Goal: Task Accomplishment & Management: Manage account settings

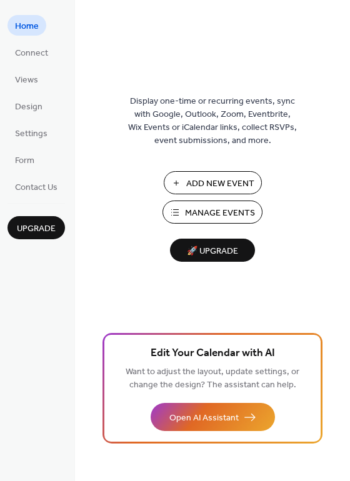
click at [204, 212] on span "Manage Events" at bounding box center [220, 213] width 70 height 13
click at [203, 208] on span "Manage Events" at bounding box center [220, 213] width 70 height 13
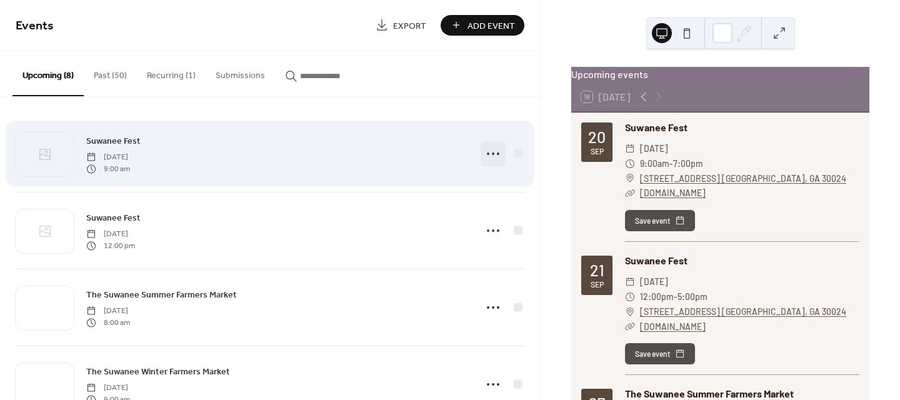
click at [485, 147] on icon at bounding box center [493, 154] width 20 height 20
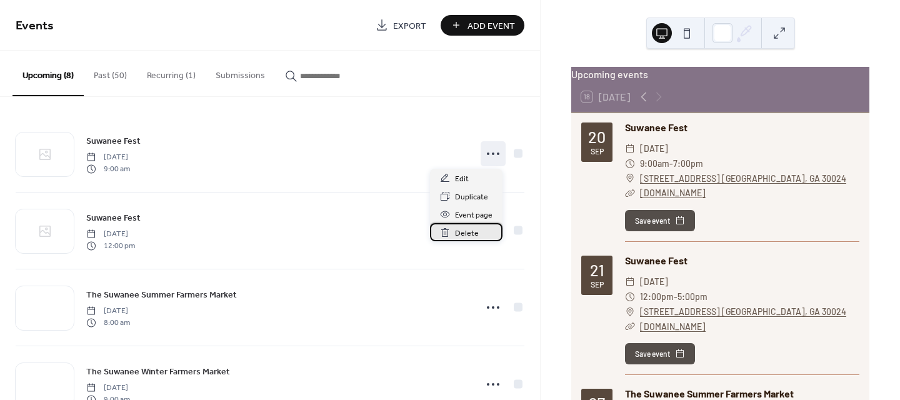
click at [464, 233] on span "Delete" at bounding box center [467, 233] width 24 height 13
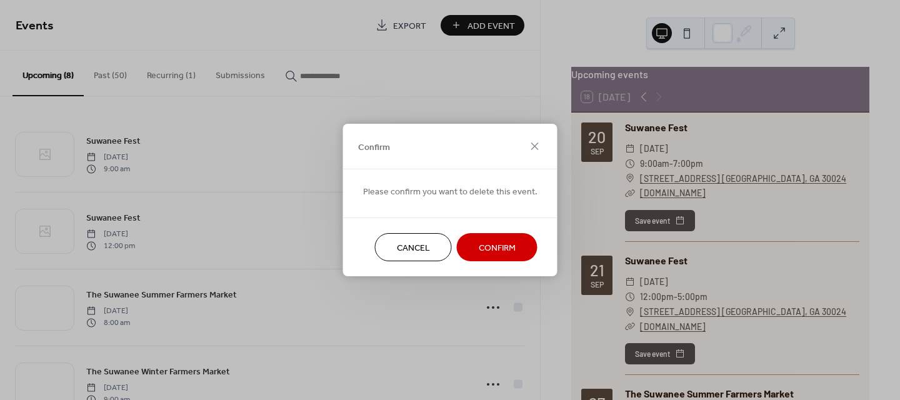
click at [490, 243] on span "Confirm" at bounding box center [497, 248] width 37 height 13
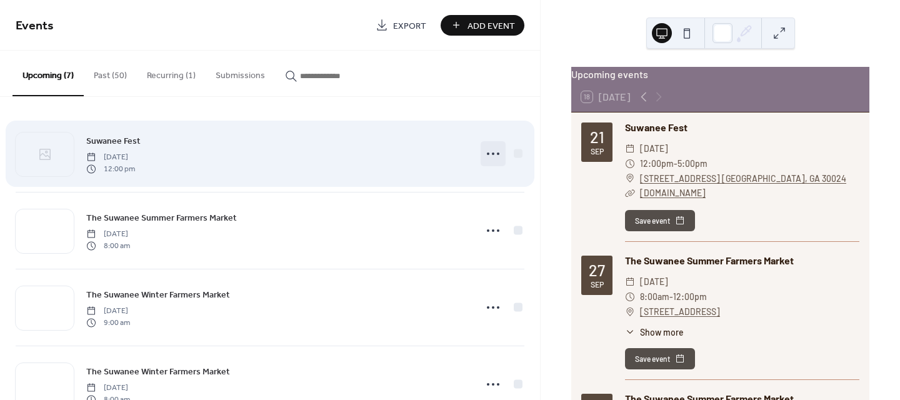
click at [489, 152] on icon at bounding box center [493, 154] width 20 height 20
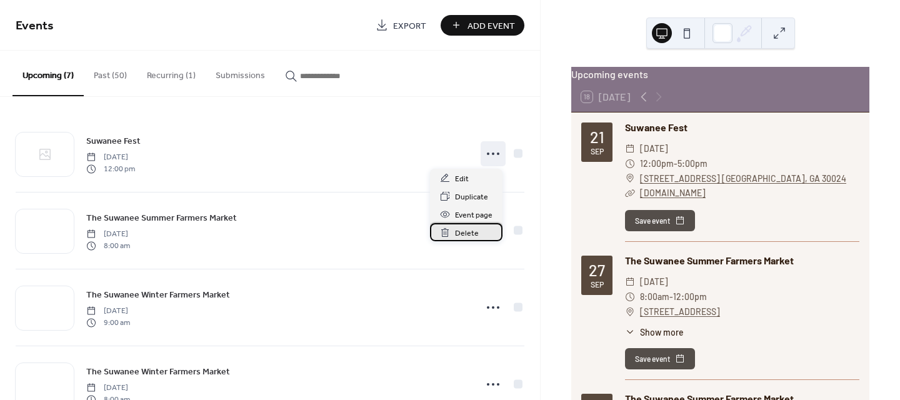
click at [464, 228] on span "Delete" at bounding box center [467, 233] width 24 height 13
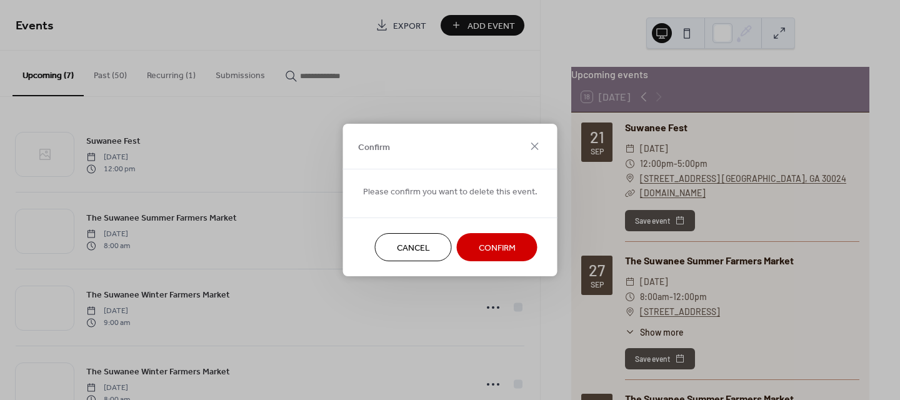
click at [484, 242] on span "Confirm" at bounding box center [497, 248] width 37 height 13
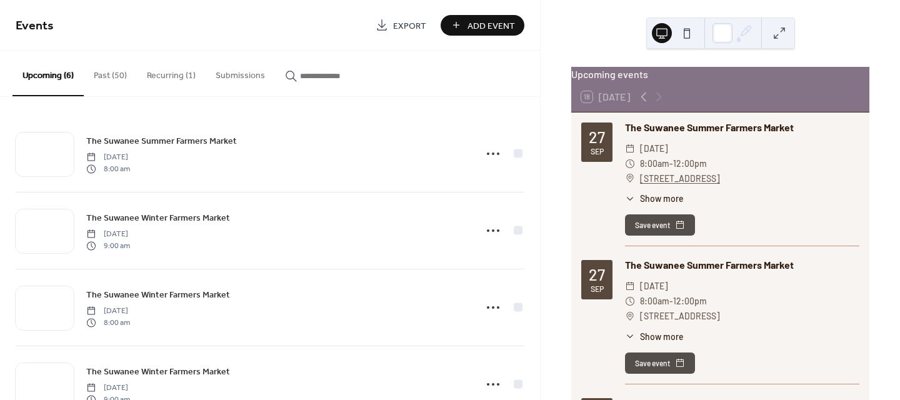
click at [163, 73] on button "Recurring (1)" at bounding box center [171, 73] width 69 height 44
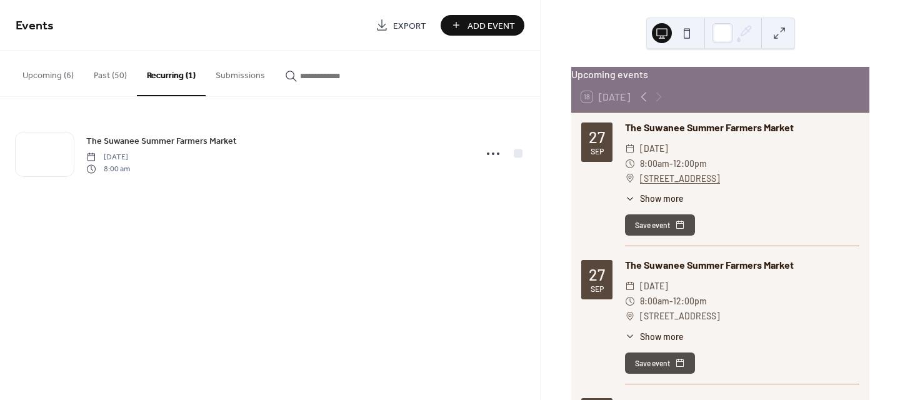
click at [33, 70] on button "Upcoming (6)" at bounding box center [48, 73] width 71 height 44
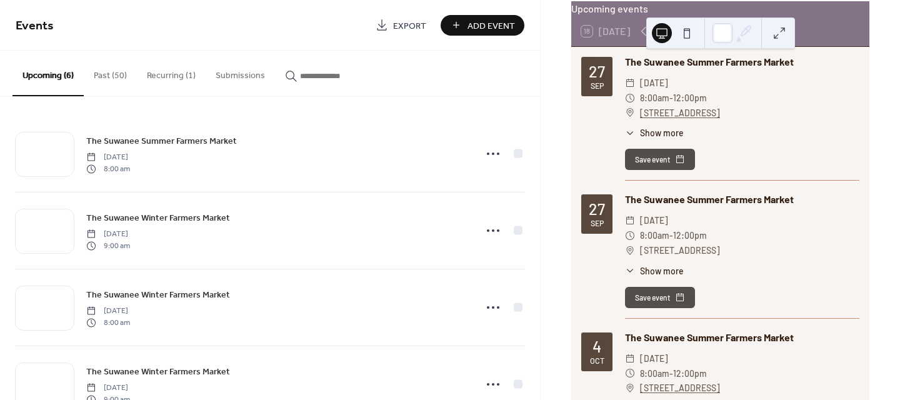
scroll to position [63, 0]
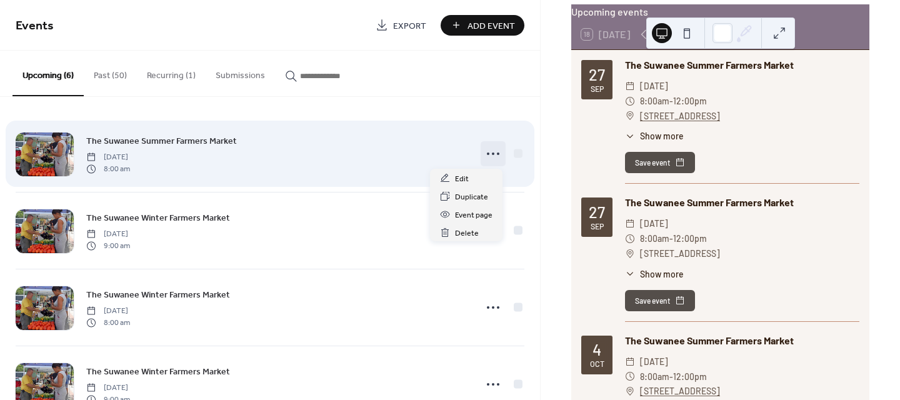
click at [490, 150] on icon at bounding box center [493, 154] width 20 height 20
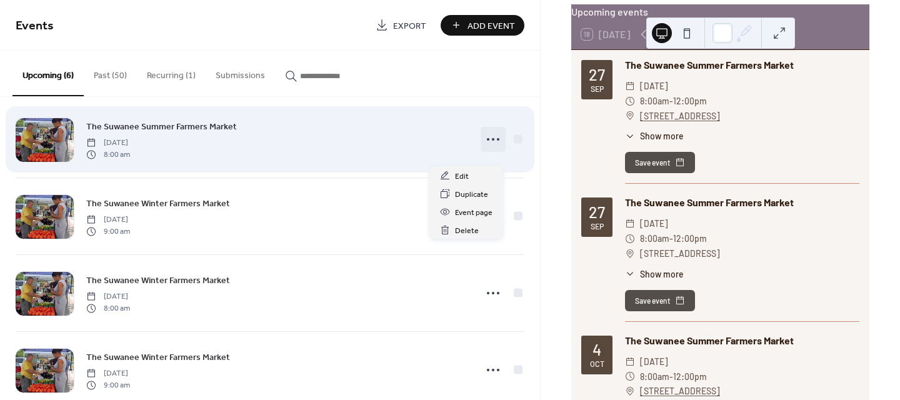
scroll to position [0, 0]
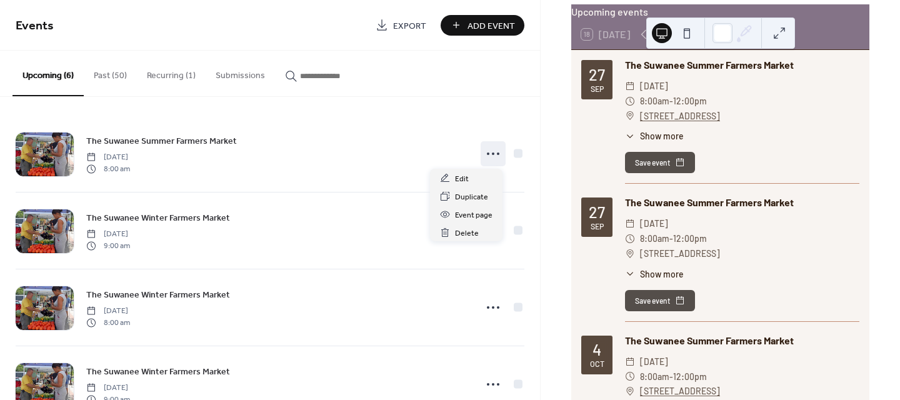
click at [166, 72] on button "Recurring (1)" at bounding box center [171, 73] width 69 height 44
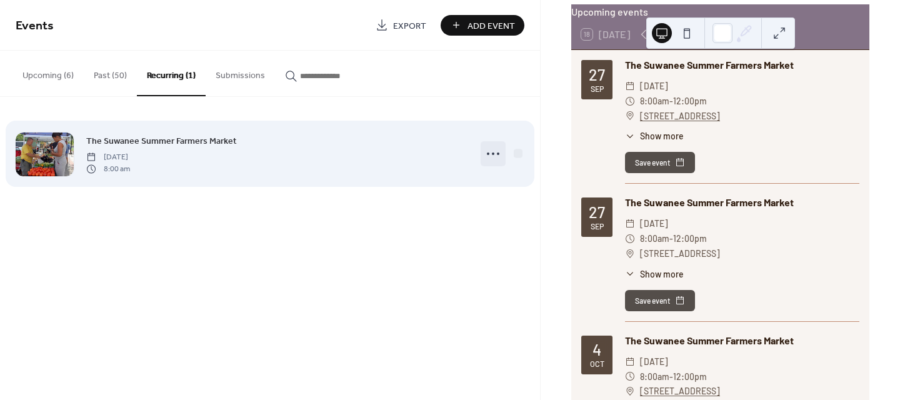
click at [490, 153] on icon at bounding box center [493, 154] width 20 height 20
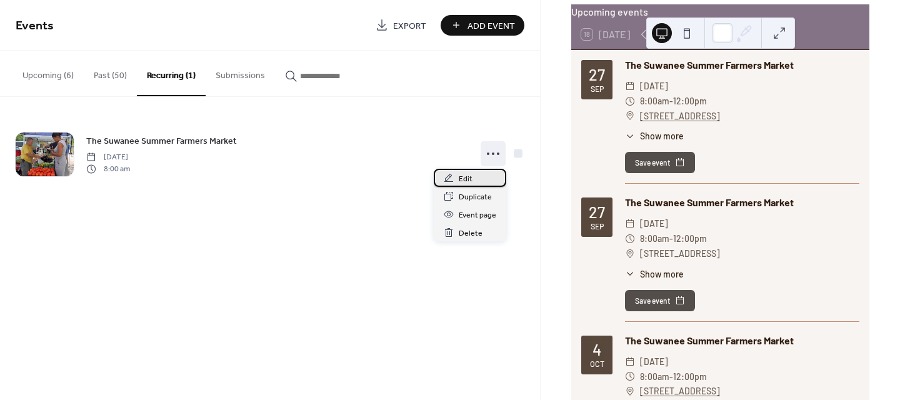
click at [460, 176] on span "Edit" at bounding box center [466, 179] width 14 height 13
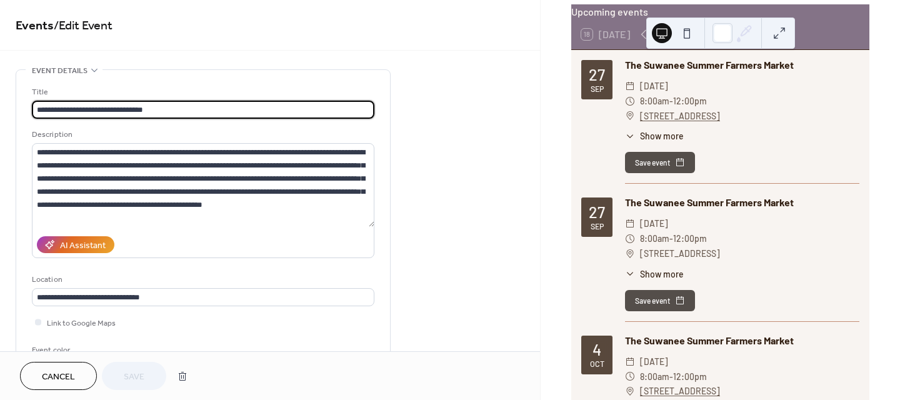
type input "**********"
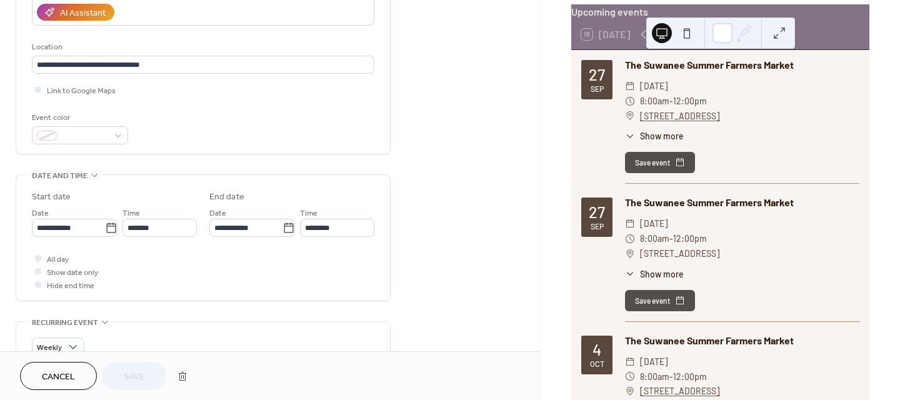
scroll to position [250, 0]
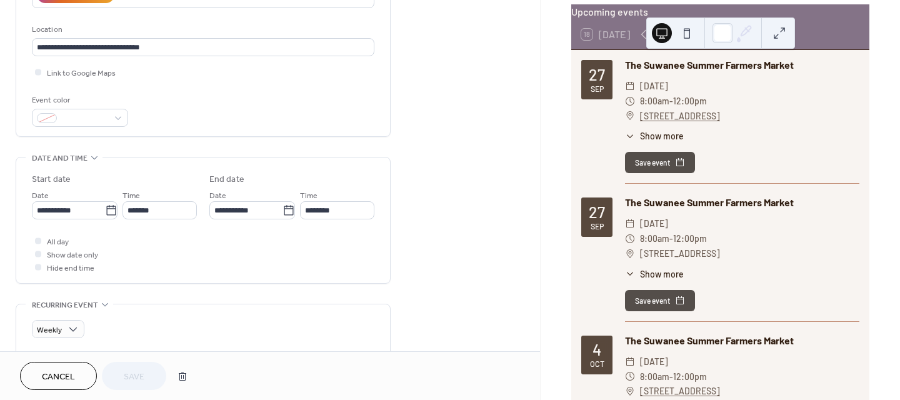
click at [52, 371] on span "Cancel" at bounding box center [58, 377] width 33 height 13
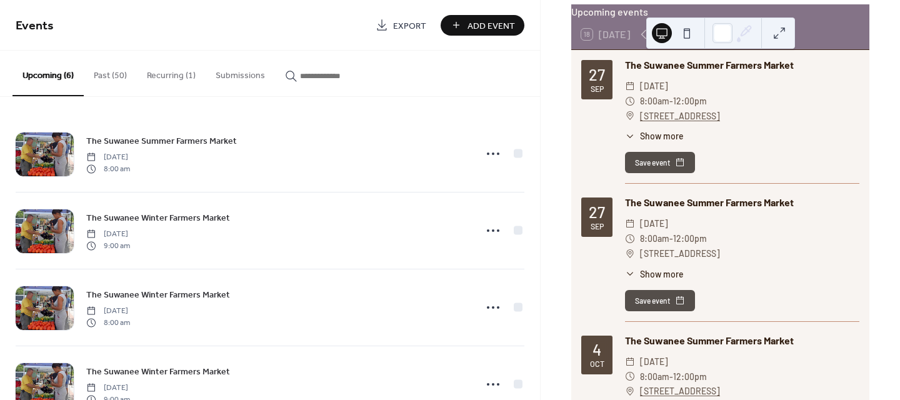
click at [165, 74] on button "Recurring (1)" at bounding box center [171, 73] width 69 height 44
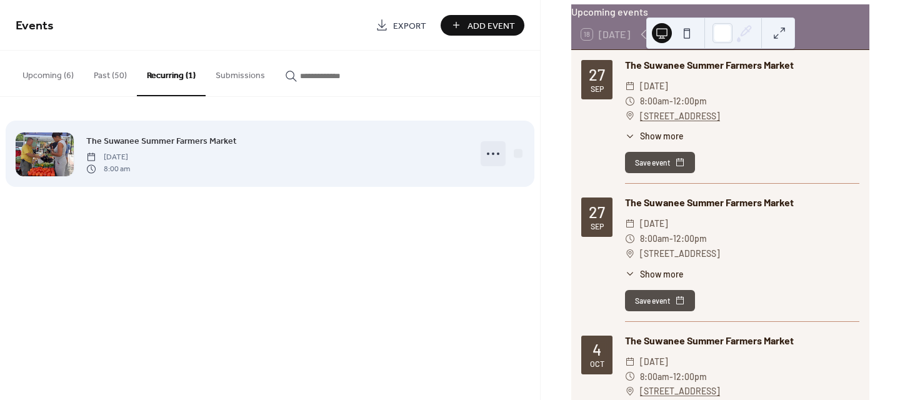
click at [489, 152] on icon at bounding box center [493, 154] width 20 height 20
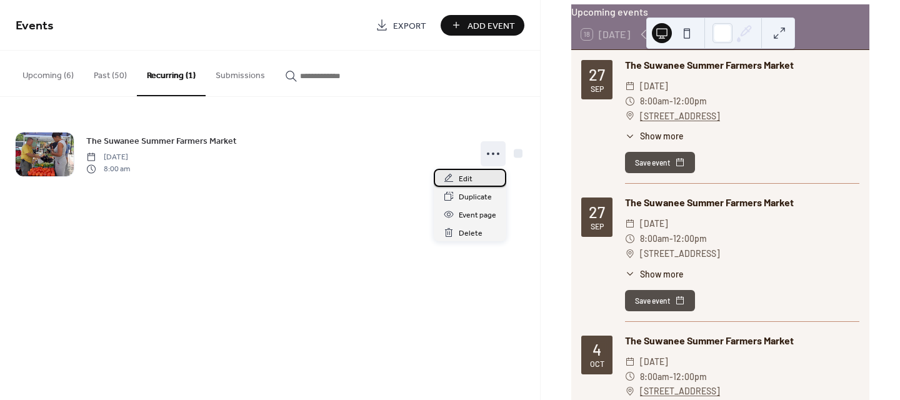
click at [468, 180] on span "Edit" at bounding box center [466, 179] width 14 height 13
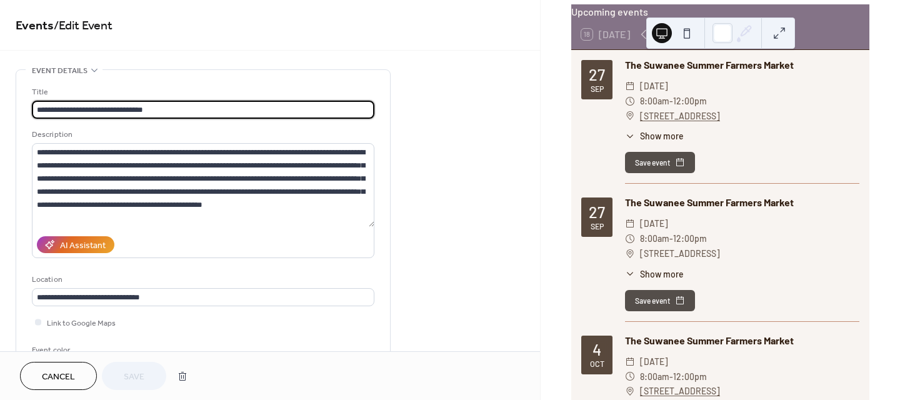
type input "**********"
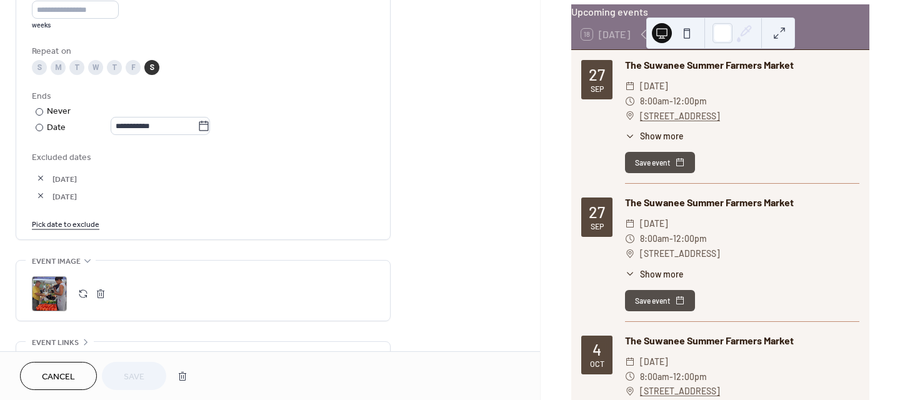
scroll to position [625, 0]
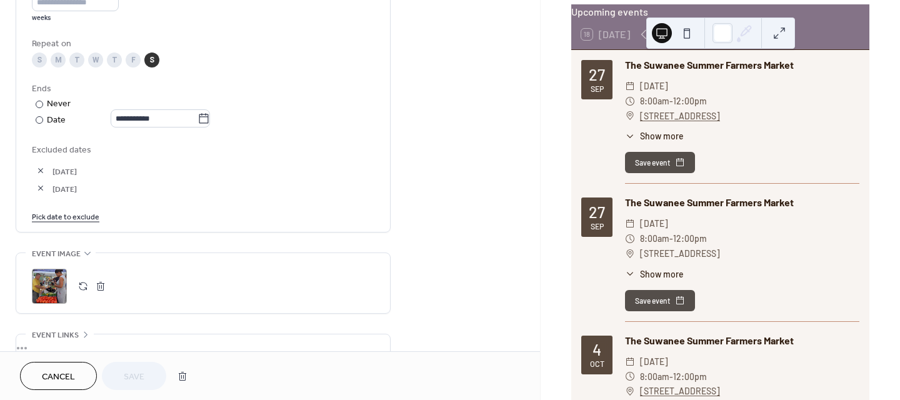
click at [55, 216] on link "Pick date to exclude" at bounding box center [66, 215] width 68 height 13
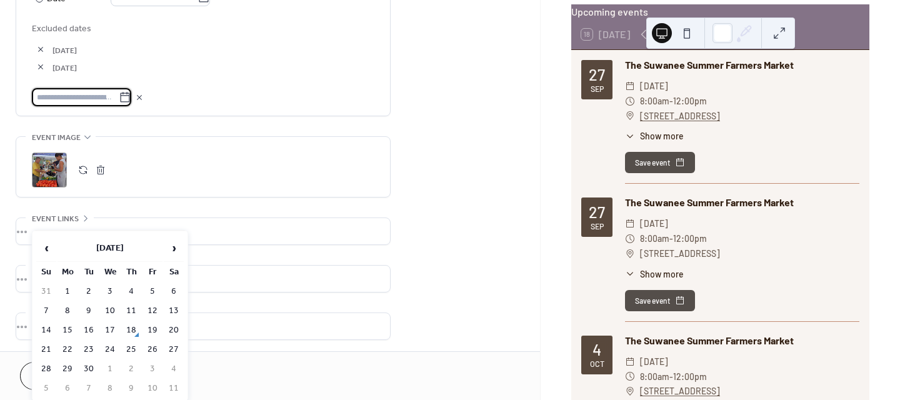
scroll to position [748, 0]
click at [174, 248] on span "›" at bounding box center [173, 248] width 19 height 25
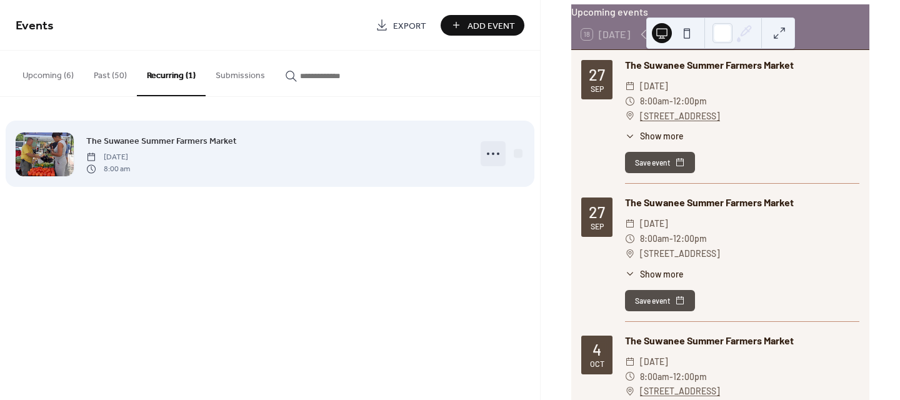
click at [493, 154] on circle at bounding box center [493, 154] width 3 height 3
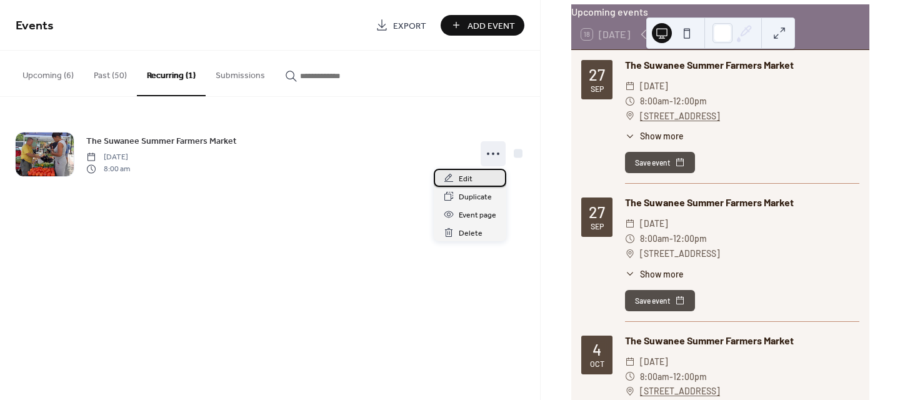
click at [459, 179] on span "Edit" at bounding box center [466, 179] width 14 height 13
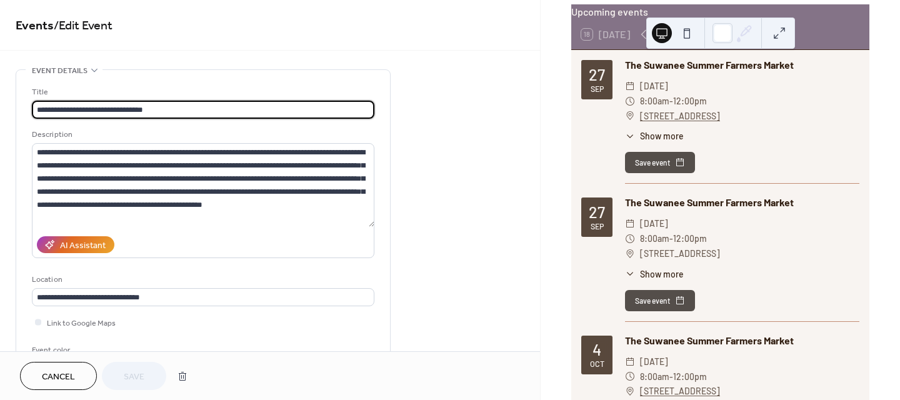
type input "**********"
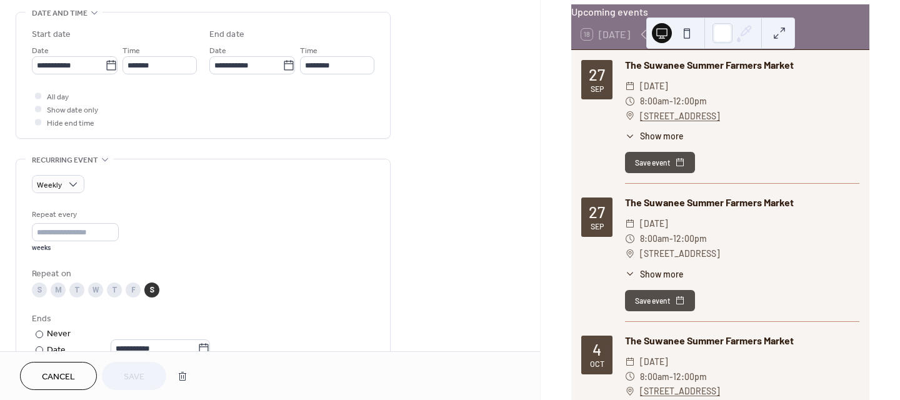
scroll to position [368, 0]
